Goal: Find specific fact: Find specific fact

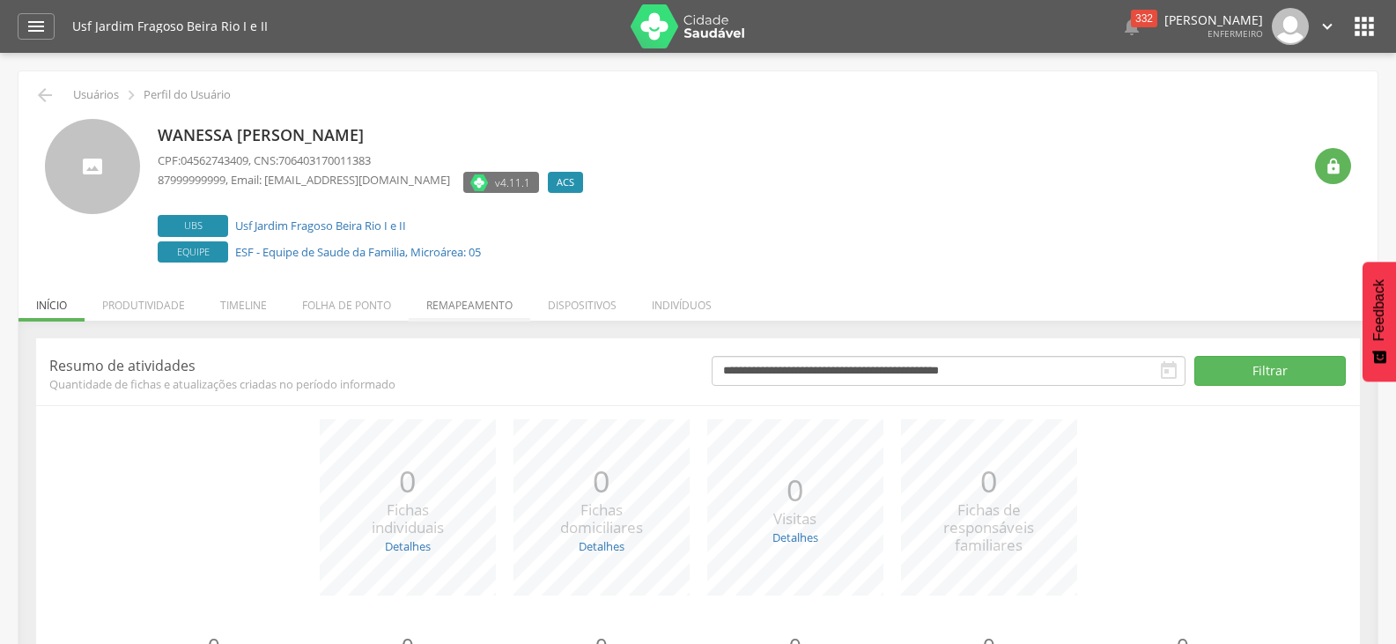
click at [493, 310] on li "Remapeamento" at bounding box center [470, 300] width 122 height 41
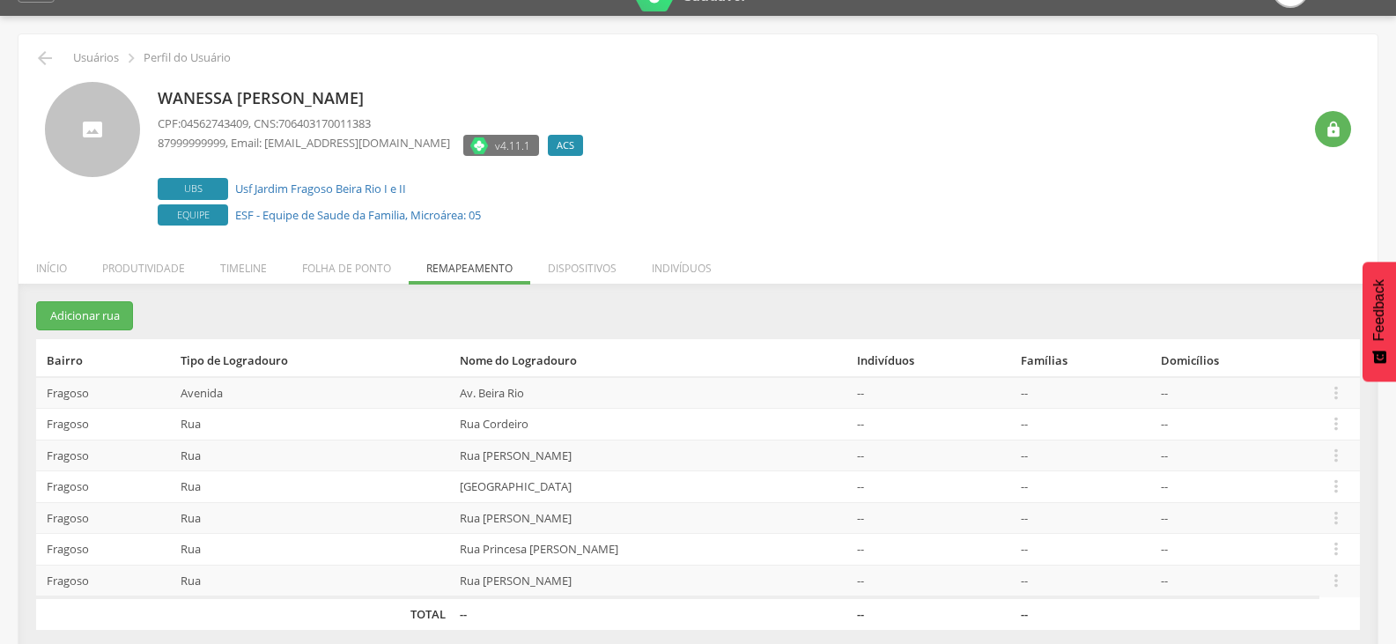
scroll to position [53, 0]
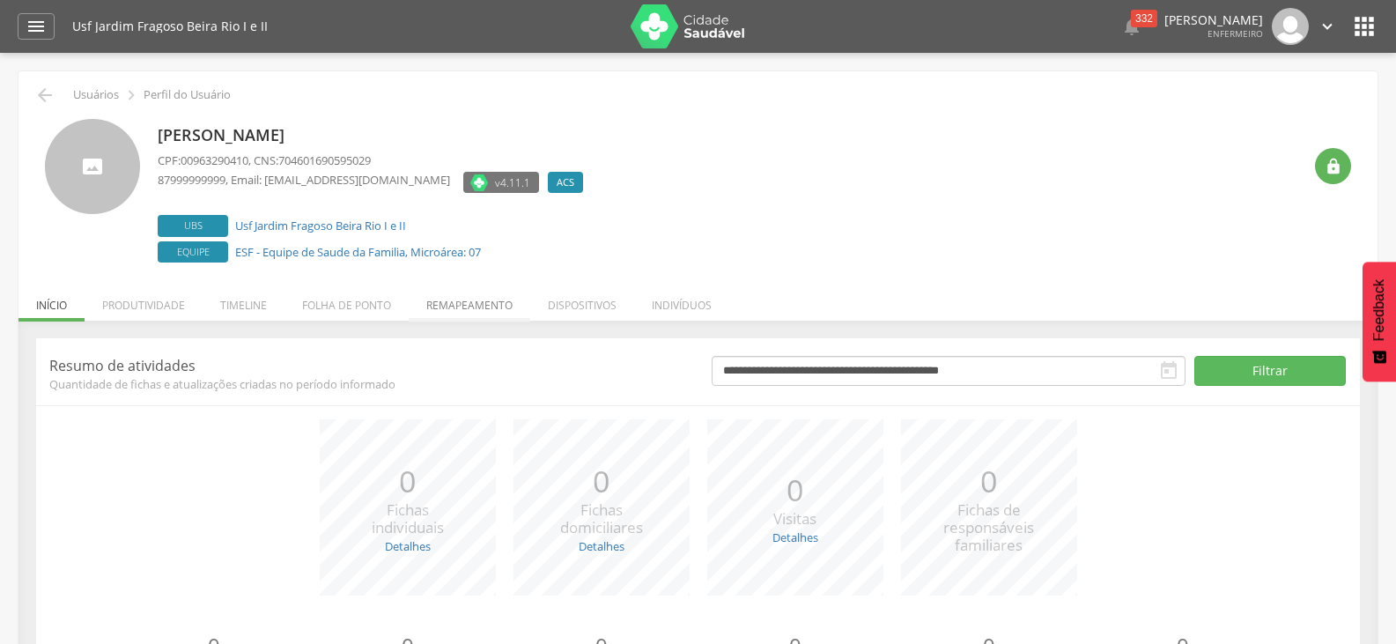
click at [503, 313] on li "Remapeamento" at bounding box center [470, 300] width 122 height 41
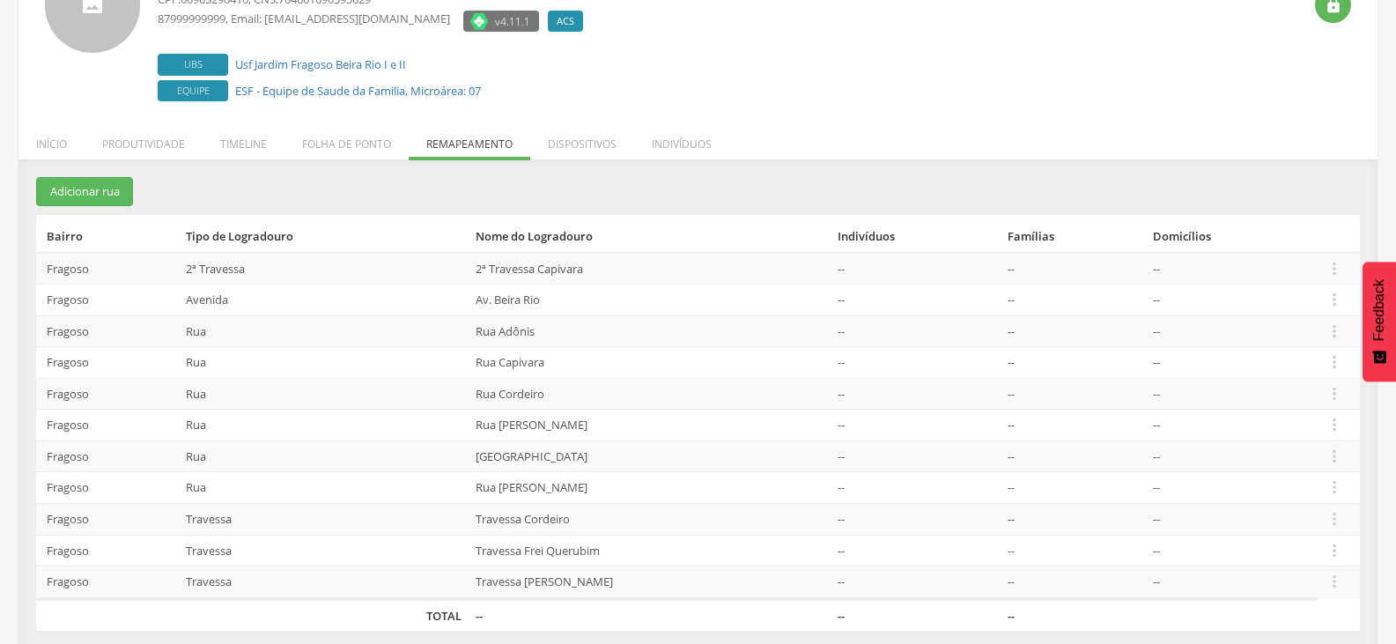
scroll to position [175, 0]
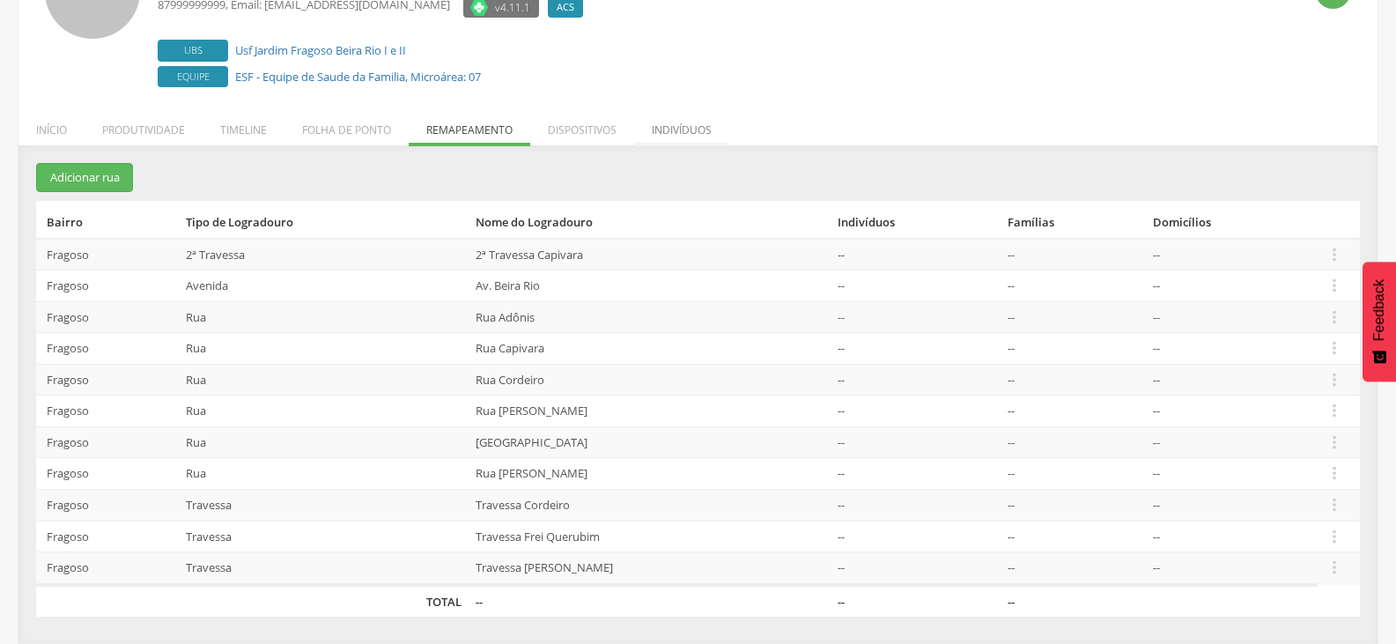
click at [712, 133] on li "Indivíduos" at bounding box center [681, 125] width 95 height 41
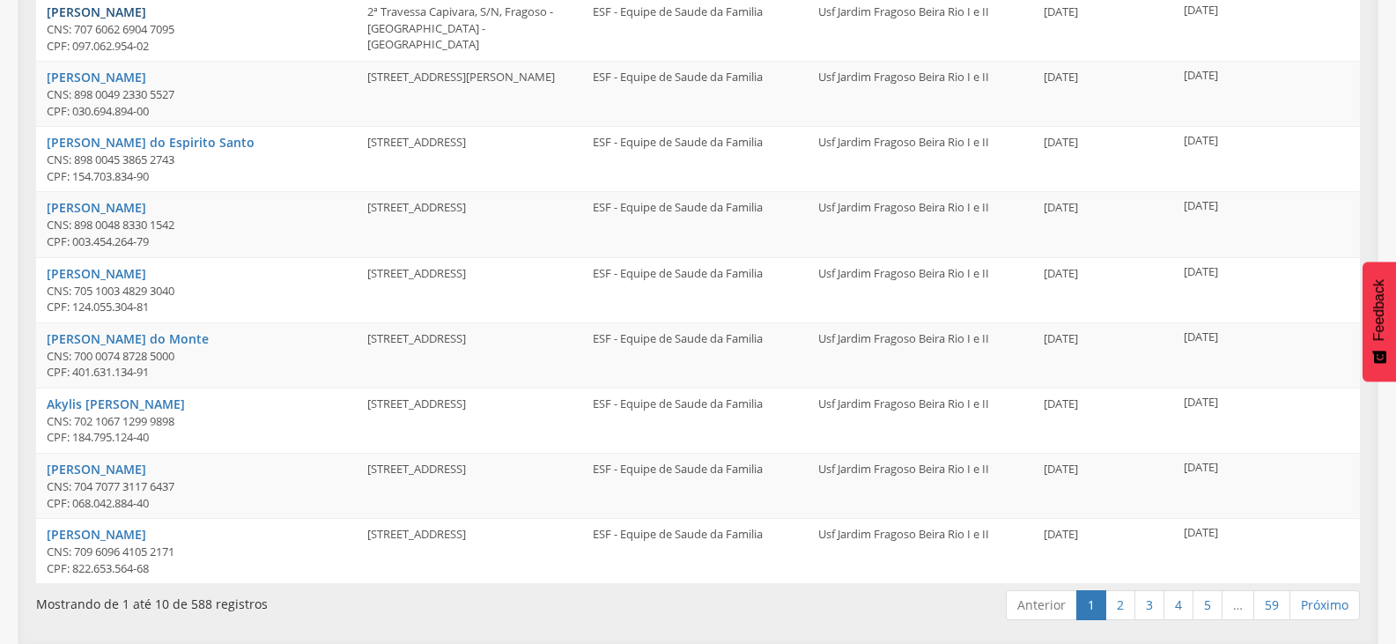
scroll to position [483, 0]
click at [1119, 601] on link "2" at bounding box center [1120, 604] width 30 height 30
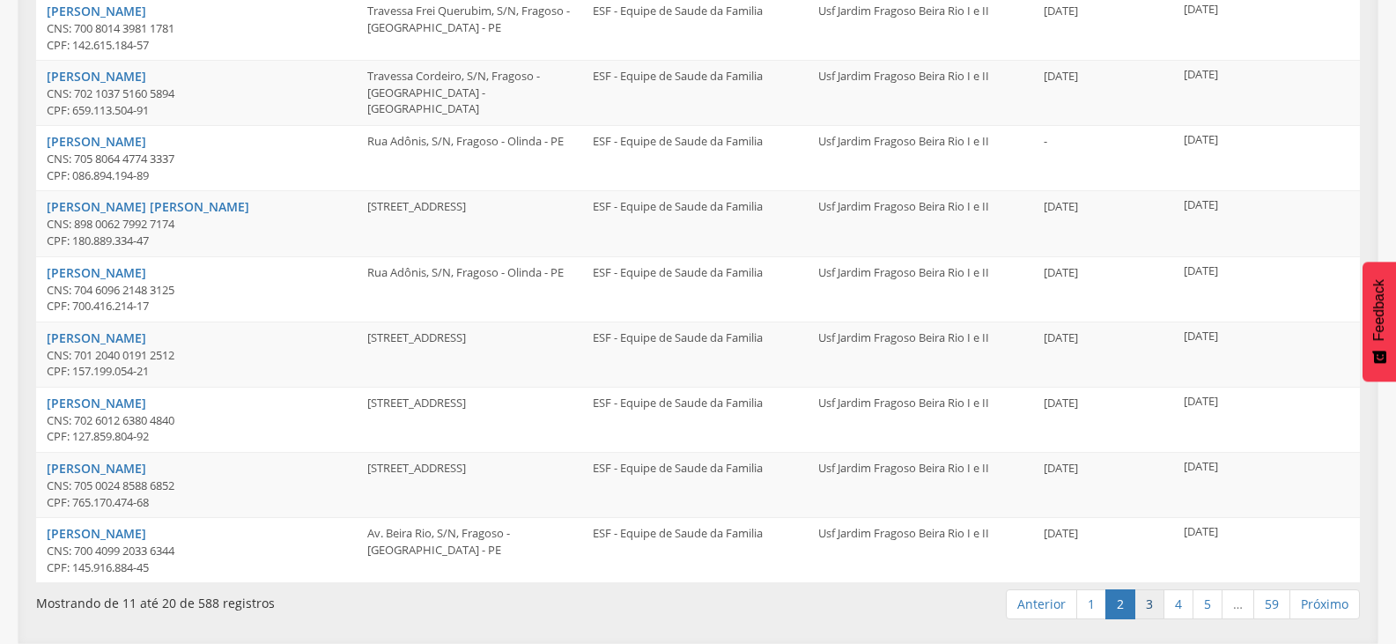
click at [1138, 594] on link "3" at bounding box center [1149, 604] width 30 height 30
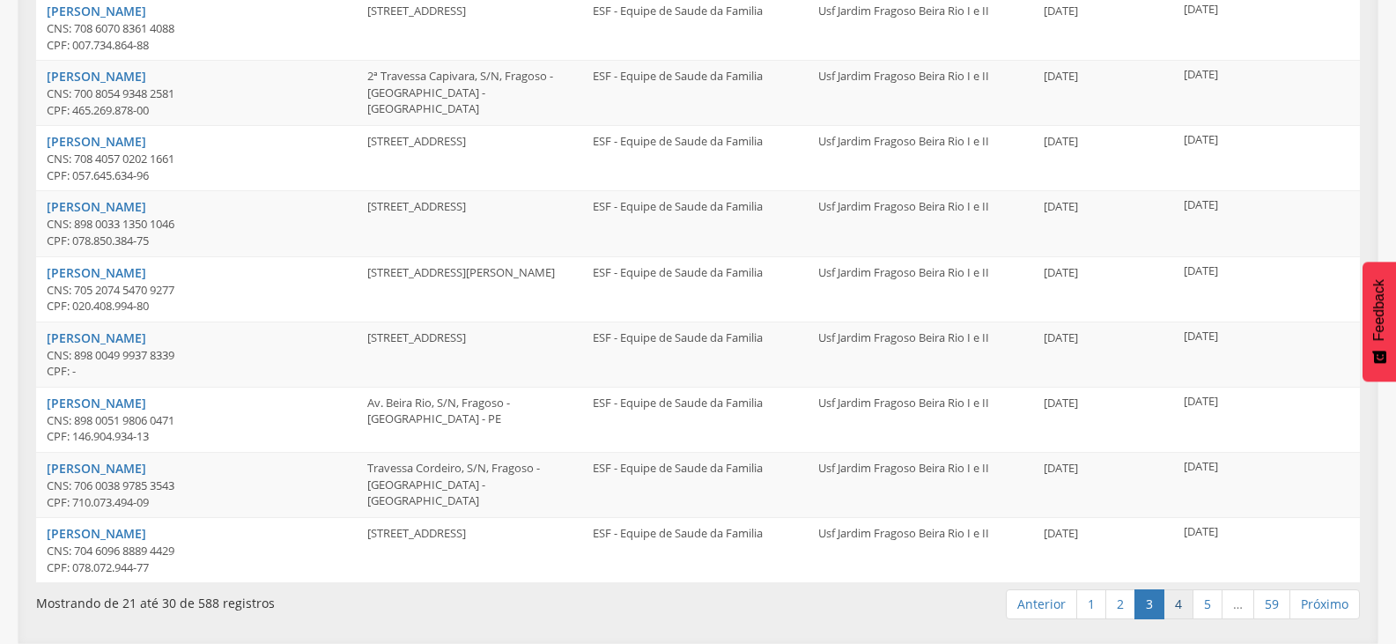
click at [1171, 601] on link "4" at bounding box center [1178, 604] width 30 height 30
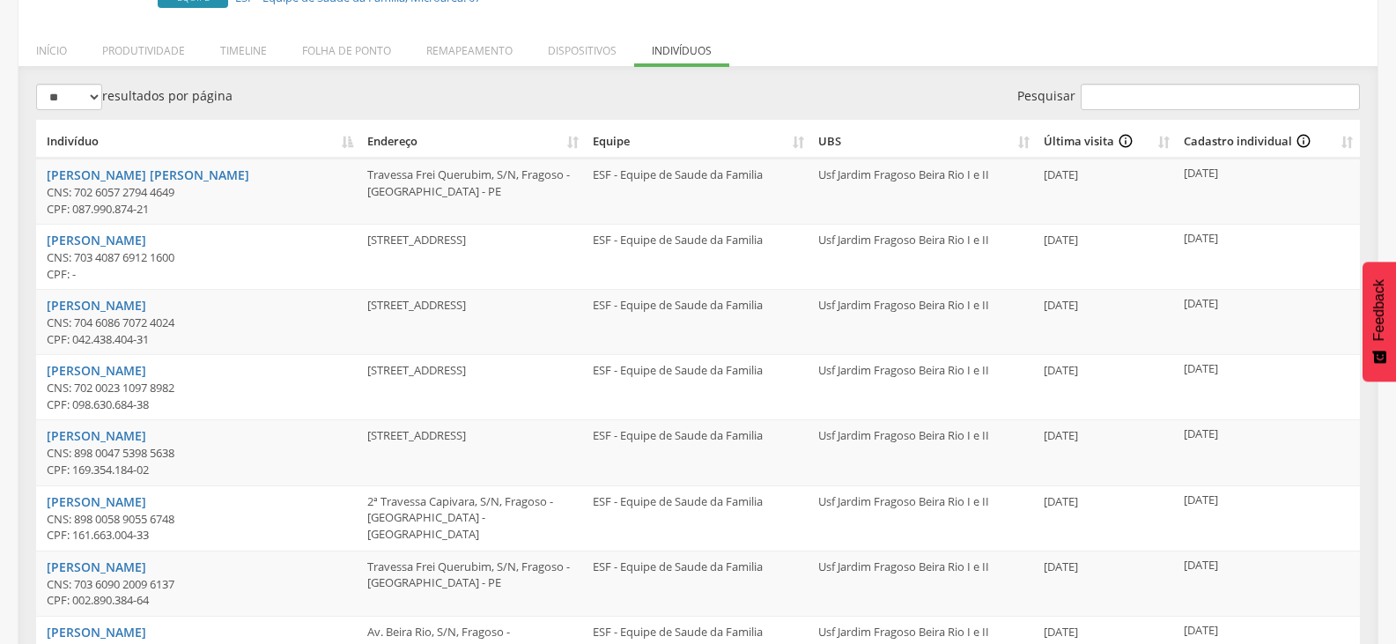
scroll to position [264, 0]
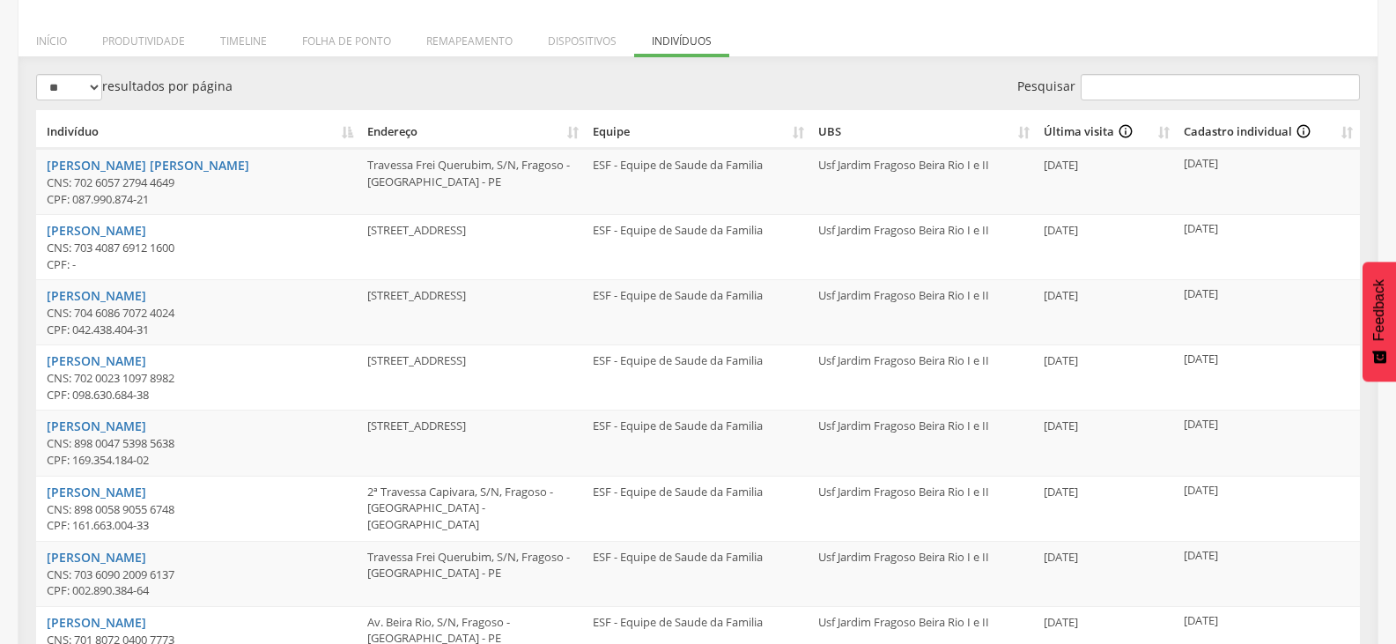
click at [336, 130] on th "Indivíduo" at bounding box center [198, 129] width 324 height 39
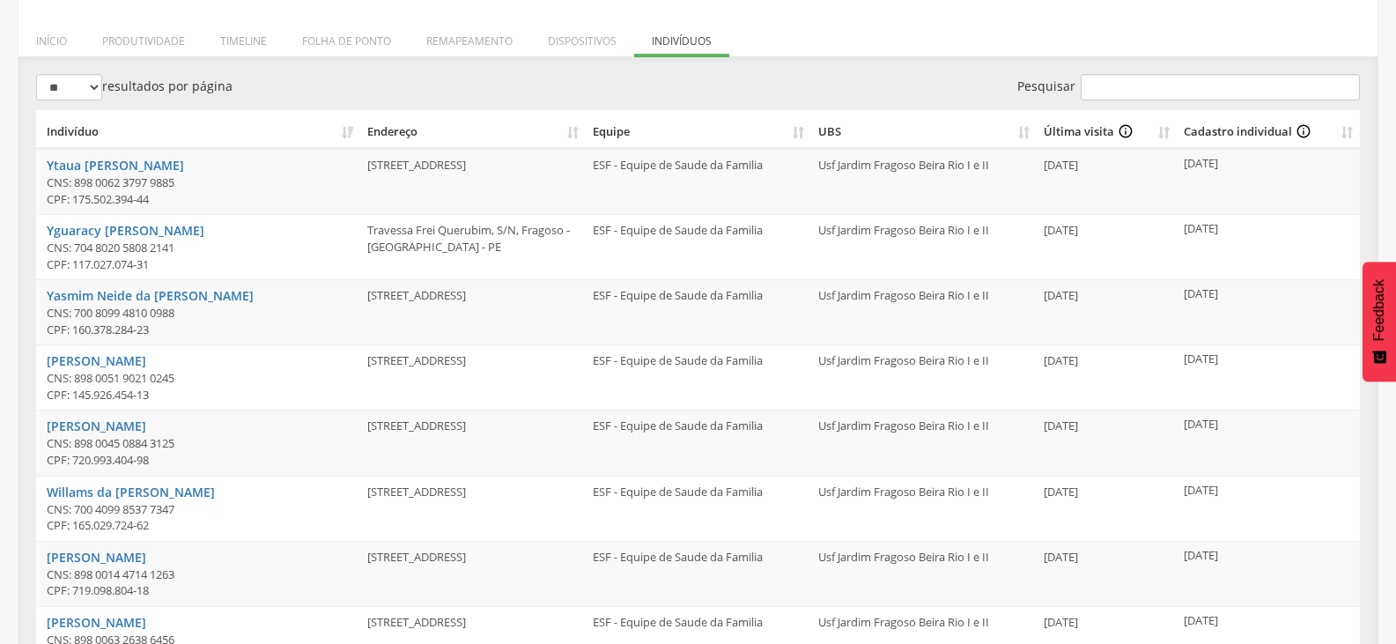
click at [346, 133] on th "Indivíduo" at bounding box center [198, 129] width 324 height 39
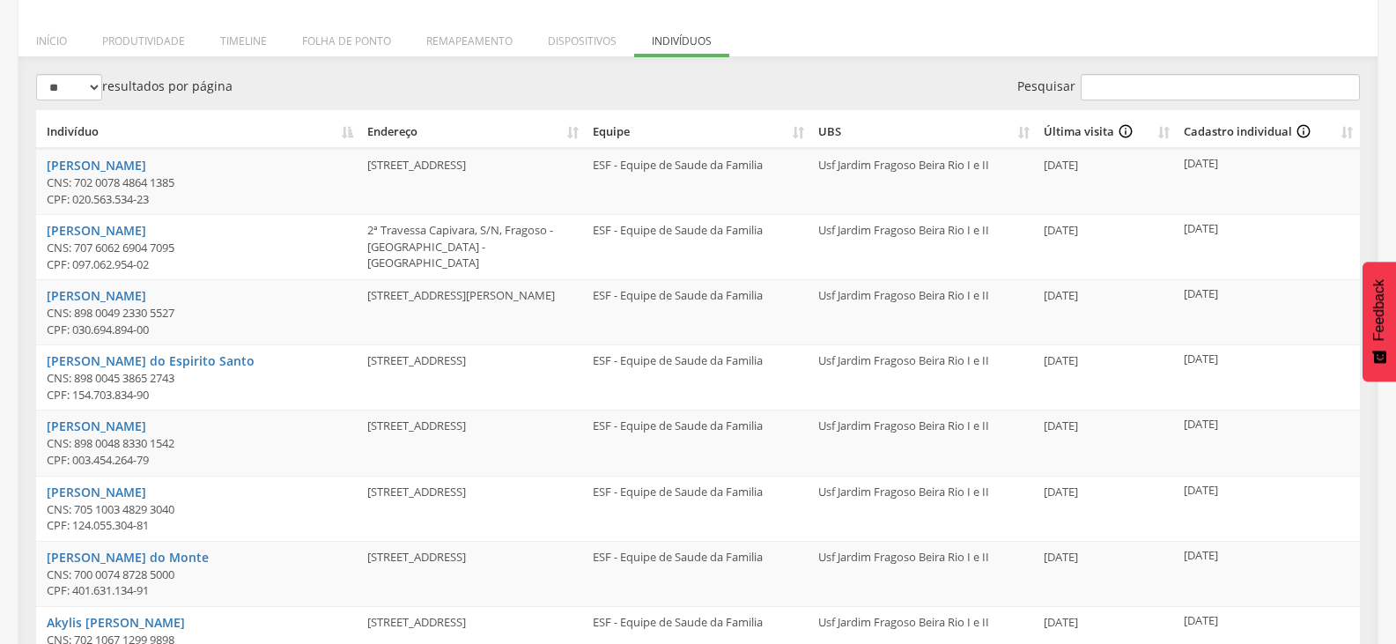
click at [346, 133] on th "Indivíduo" at bounding box center [198, 129] width 324 height 39
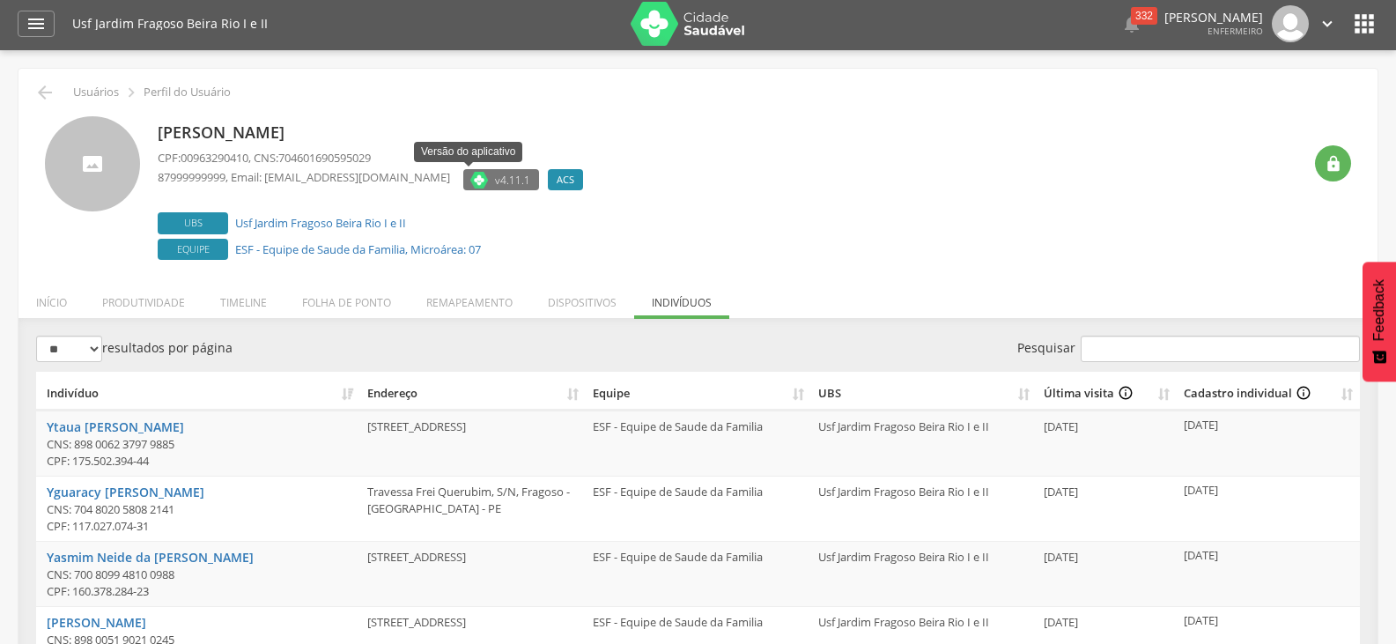
scroll to position [0, 0]
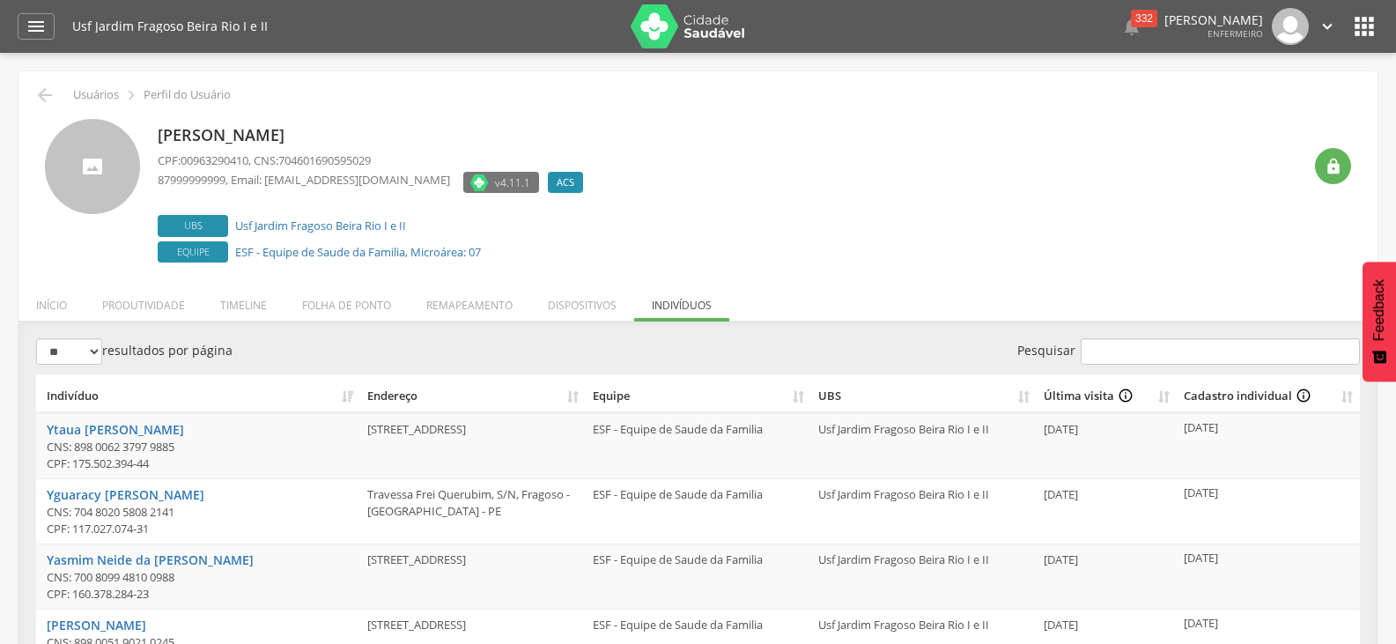
click at [355, 387] on th "Indivíduo" at bounding box center [198, 393] width 324 height 39
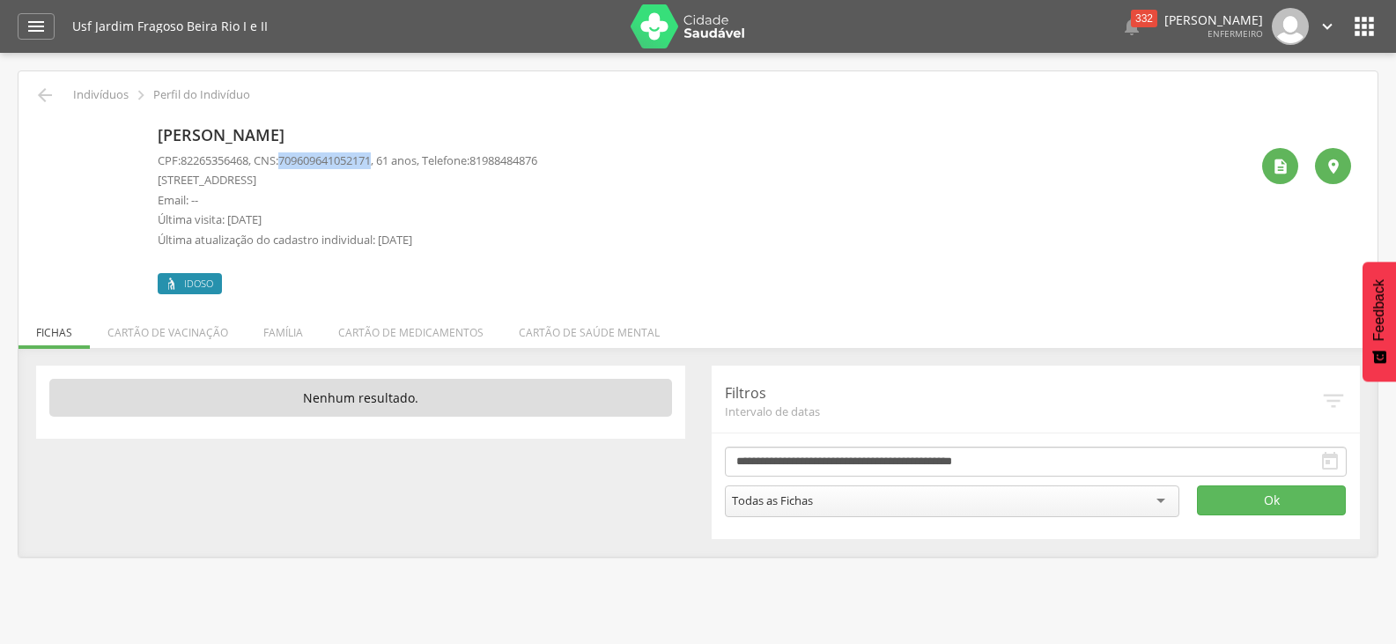
drag, startPoint x: 292, startPoint y: 155, endPoint x: 387, endPoint y: 165, distance: 94.7
click at [371, 165] on span "709609641052171" at bounding box center [324, 160] width 92 height 16
copy span "709609641052171"
